Goal: Task Accomplishment & Management: Manage account settings

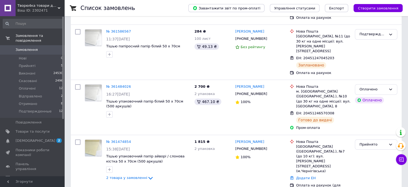
scroll to position [240, 0]
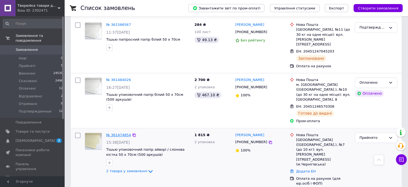
click at [118, 133] on link "№ 361474854" at bounding box center [118, 135] width 25 height 4
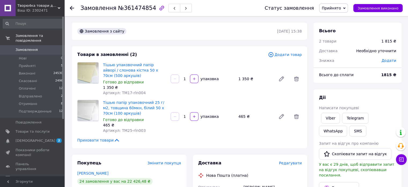
click at [341, 7] on span "Прийнято" at bounding box center [331, 8] width 19 height 4
click at [337, 59] on li "Подтвержденные" at bounding box center [339, 59] width 38 height 8
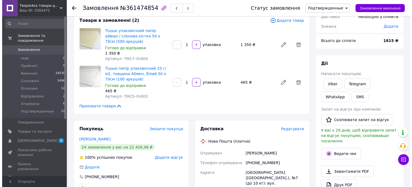
scroll to position [34, 0]
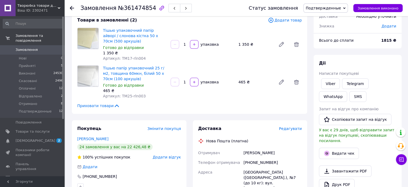
click at [289, 131] on span "Редагувати" at bounding box center [290, 128] width 23 height 4
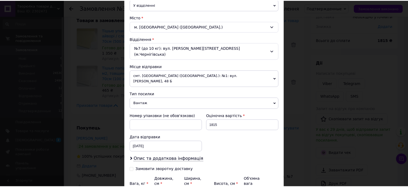
scroll to position [178, 0]
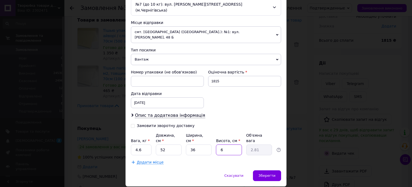
click at [228, 144] on input "6" at bounding box center [229, 149] width 26 height 11
click at [260, 170] on div "Зберегти" at bounding box center [267, 175] width 28 height 11
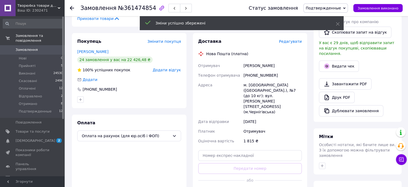
scroll to position [145, 0]
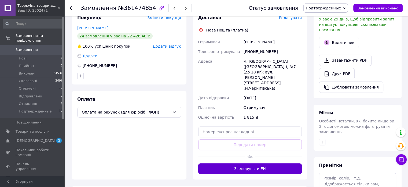
click at [259, 163] on button "Згенерувати ЕН" at bounding box center [250, 168] width 104 height 11
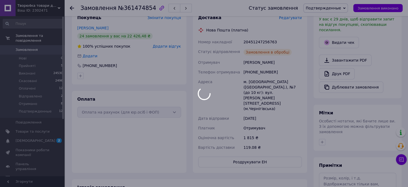
click at [339, 65] on div at bounding box center [204, 93] width 408 height 187
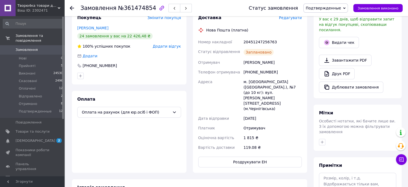
click at [339, 68] on link "Друк PDF" at bounding box center [337, 73] width 36 height 11
click at [40, 47] on span "Замовлення" at bounding box center [33, 49] width 34 height 5
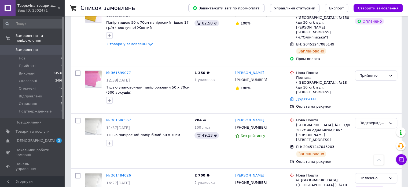
scroll to position [142, 0]
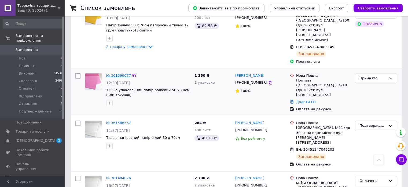
click at [112, 73] on link "№ 361599077" at bounding box center [118, 75] width 25 height 4
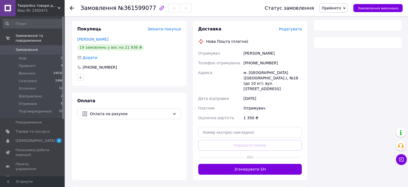
scroll to position [142, 0]
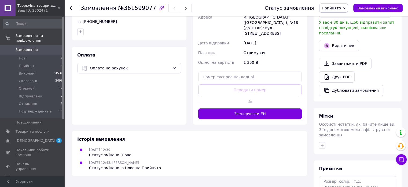
click at [341, 6] on span "Прийнято" at bounding box center [331, 8] width 19 height 4
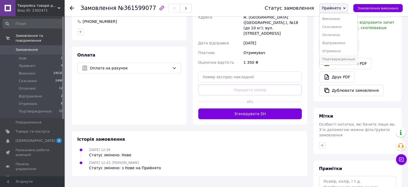
click at [343, 58] on li "Подтвержденные" at bounding box center [339, 59] width 38 height 8
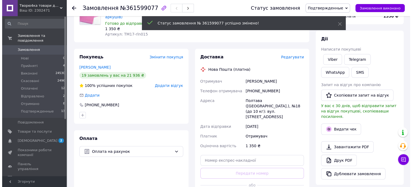
scroll to position [58, 0]
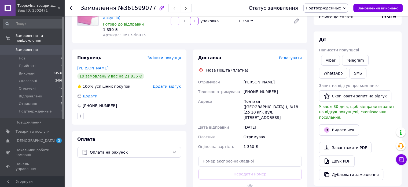
click at [295, 56] on span "Редагувати" at bounding box center [290, 58] width 23 height 4
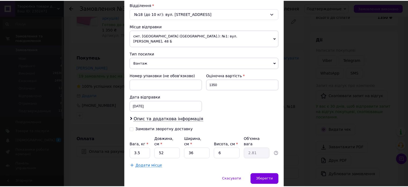
scroll to position [169, 0]
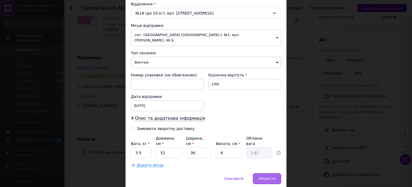
click at [265, 176] on span "Зберегти" at bounding box center [267, 178] width 17 height 4
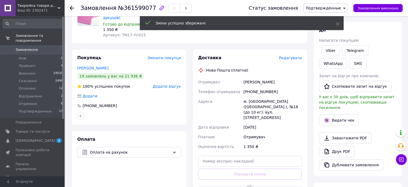
scroll to position [89, 0]
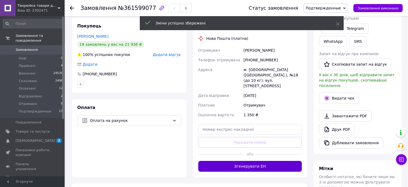
click at [261, 161] on button "Згенерувати ЕН" at bounding box center [250, 166] width 104 height 11
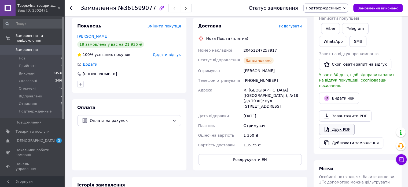
click at [337, 124] on link "Друк PDF" at bounding box center [337, 129] width 36 height 11
click at [34, 47] on span "Замовлення" at bounding box center [27, 49] width 22 height 5
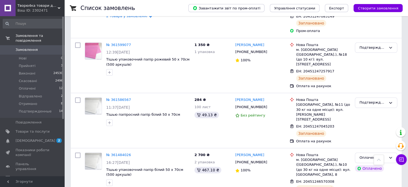
scroll to position [169, 0]
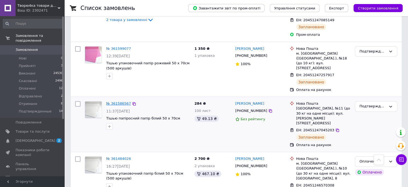
click at [124, 101] on link "№ 361586567" at bounding box center [118, 103] width 25 height 4
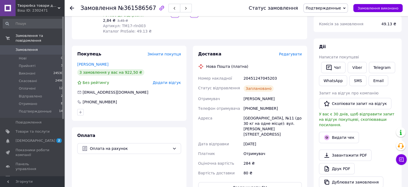
scroll to position [69, 0]
click at [357, 67] on link "Viber" at bounding box center [357, 67] width 19 height 11
click at [253, 76] on div "20451247045203" at bounding box center [273, 79] width 60 height 10
copy div "20451247045203"
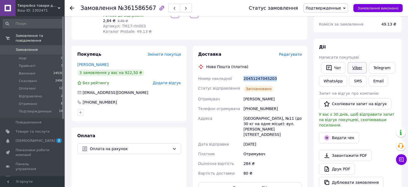
click at [355, 66] on link "Viber" at bounding box center [357, 67] width 19 height 11
click at [68, 59] on div "Замовлення №361586567 Статус замовлення Подтвержденные Прийнято Виконано Скасов…" at bounding box center [237, 138] width 343 height 382
click at [40, 47] on span "Замовлення" at bounding box center [33, 49] width 34 height 5
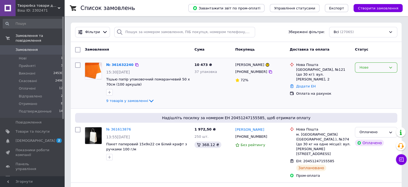
click at [370, 66] on div "Нове" at bounding box center [373, 68] width 27 height 6
click at [368, 78] on li "Прийнято" at bounding box center [377, 79] width 42 height 10
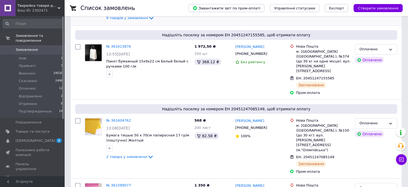
scroll to position [82, 0]
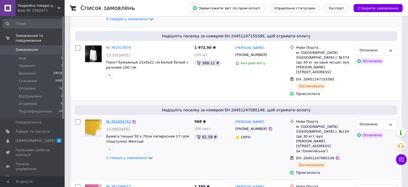
click at [125, 119] on link "№ 361604762" at bounding box center [118, 121] width 25 height 4
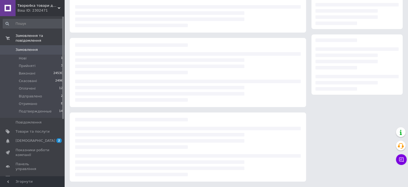
scroll to position [82, 0]
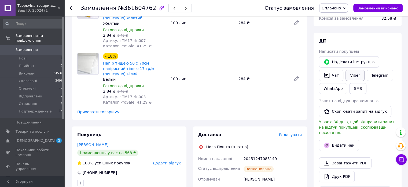
click at [355, 78] on link "Viber" at bounding box center [355, 75] width 19 height 11
click at [258, 154] on div "20451247085149" at bounding box center [273, 159] width 60 height 10
copy div "20451247085149"
click at [67, 105] on div "Замовлення №361604762 Статус замовлення Оплачено Прийнято Виконано Скасовано Ві…" at bounding box center [237, 175] width 343 height 483
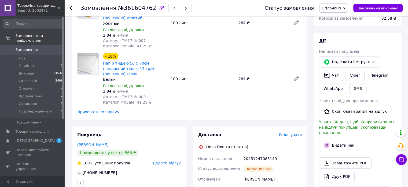
click at [36, 47] on span "Замовлення" at bounding box center [33, 49] width 34 height 5
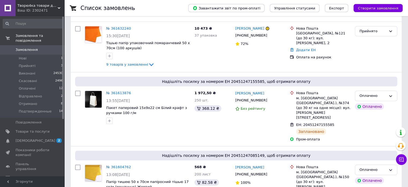
scroll to position [38, 0]
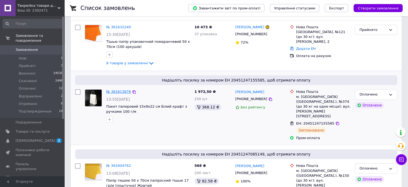
click at [124, 92] on link "№ 361613876" at bounding box center [118, 91] width 25 height 4
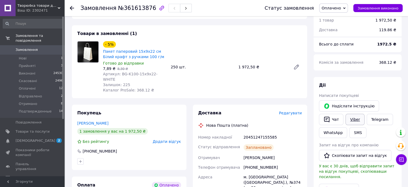
click at [355, 119] on link "Viber" at bounding box center [355, 119] width 19 height 11
click at [251, 132] on div "20451247155585" at bounding box center [273, 137] width 60 height 10
copy div "20451247155585"
click at [68, 67] on div "Замовлення №361613876 Статус замовлення Оплачено Прийнято Виконано Скасовано Ві…" at bounding box center [237, 182] width 343 height 407
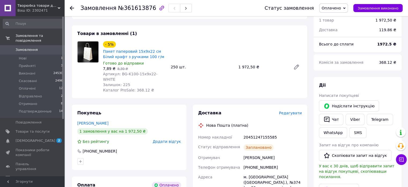
click at [45, 47] on span "Замовлення" at bounding box center [33, 49] width 34 height 5
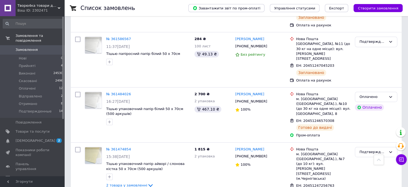
scroll to position [285, 0]
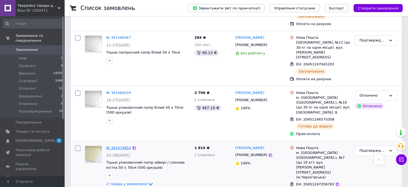
click at [121, 146] on link "№ 361474854" at bounding box center [118, 148] width 25 height 4
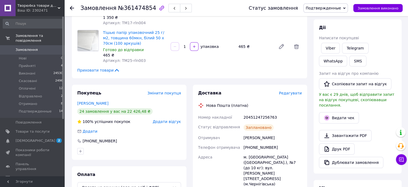
scroll to position [69, 0]
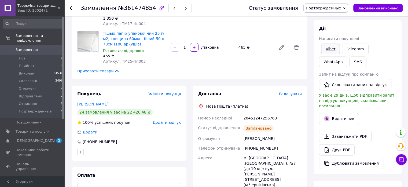
click at [331, 49] on link "Viber" at bounding box center [330, 49] width 19 height 11
click at [253, 114] on div "20451247256763" at bounding box center [273, 118] width 60 height 10
copy div "20451247256763"
click at [66, 69] on div "Замовлення №361474854 Статус замовлення Подтвержденные Прийнято Виконано Скасов…" at bounding box center [237, 162] width 343 height 430
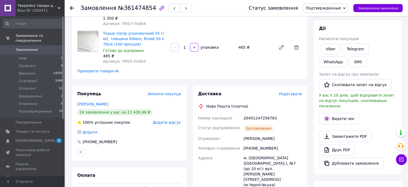
click at [43, 47] on span "Замовлення" at bounding box center [33, 49] width 34 height 5
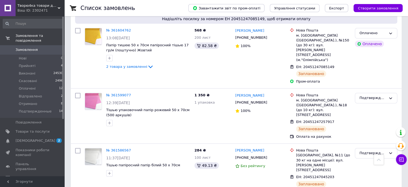
scroll to position [174, 0]
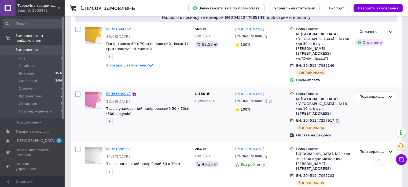
click at [120, 92] on link "№ 361599077" at bounding box center [118, 94] width 25 height 4
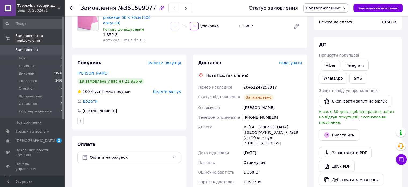
scroll to position [52, 0]
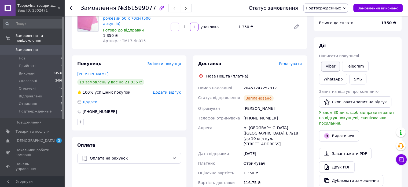
click at [329, 66] on link "Viber" at bounding box center [330, 66] width 19 height 11
click at [259, 84] on div "20451247257917" at bounding box center [273, 88] width 60 height 10
copy div "20451247257917"
click at [70, 37] on div "Замовлення з сайту 12.09.2025 | 12:39 Товари в замовленні (1) Додати товар Тішь…" at bounding box center [190, 148] width 242 height 354
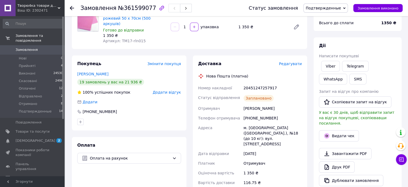
click at [50, 47] on span "0" at bounding box center [57, 49] width 15 height 5
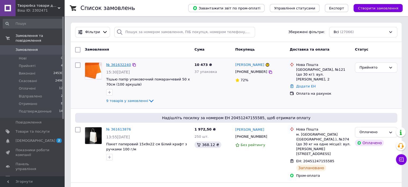
click at [123, 63] on link "№ 361632240" at bounding box center [118, 65] width 25 height 4
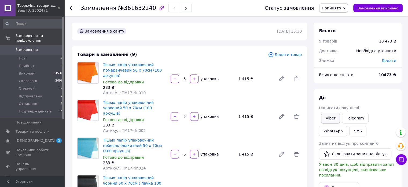
click at [330, 116] on link "Viber" at bounding box center [330, 118] width 19 height 11
click at [131, 10] on span "№361632240" at bounding box center [137, 8] width 38 height 6
copy span "361632240"
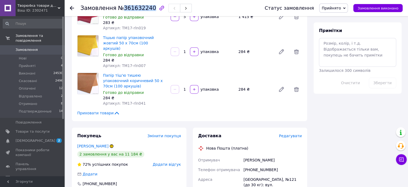
scroll to position [284, 0]
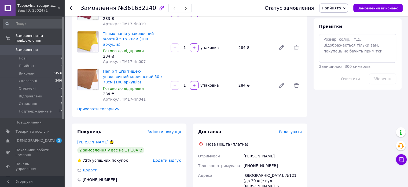
click at [403, 96] on div "Всього 9 товарів 10 473 ₴ Доставка Необхідно уточнити Знижка Додати Всього до с…" at bounding box center [358, 33] width 95 height 589
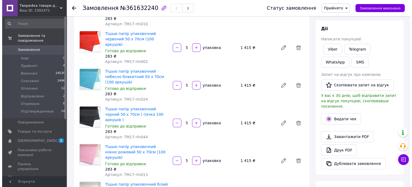
scroll to position [0, 0]
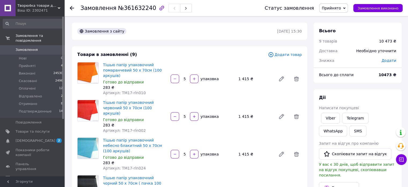
click at [45, 47] on span "Замовлення" at bounding box center [33, 49] width 34 height 5
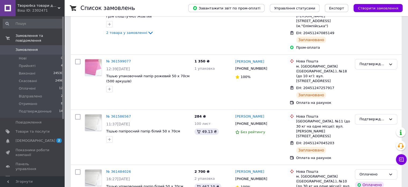
scroll to position [211, 0]
